Goal: Navigation & Orientation: Find specific page/section

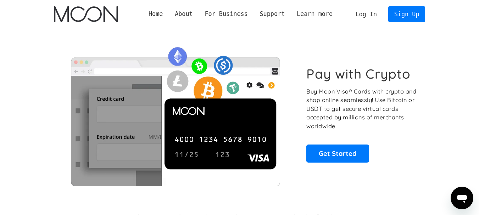
click at [370, 14] on link "Log In" at bounding box center [366, 14] width 33 height 16
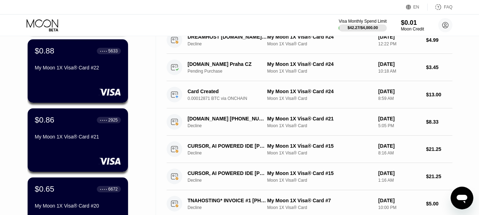
scroll to position [362, 0]
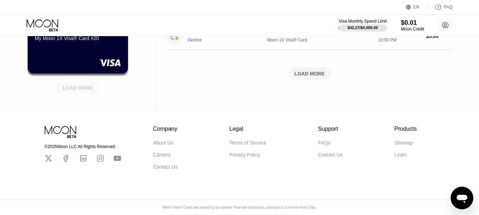
click at [74, 85] on div "LOAD MORE" at bounding box center [78, 88] width 30 height 6
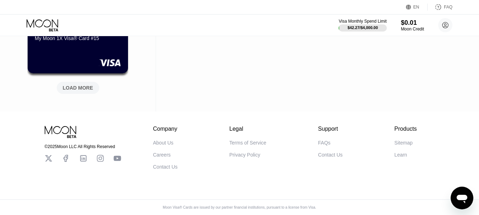
scroll to position [708, 0]
click at [81, 85] on div "LOAD MORE" at bounding box center [78, 88] width 30 height 6
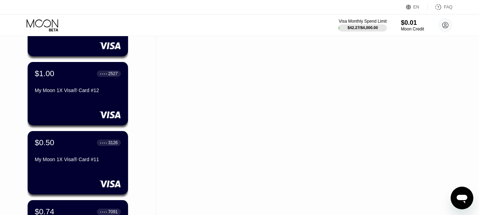
scroll to position [1045, 0]
